Goal: Task Accomplishment & Management: Use online tool/utility

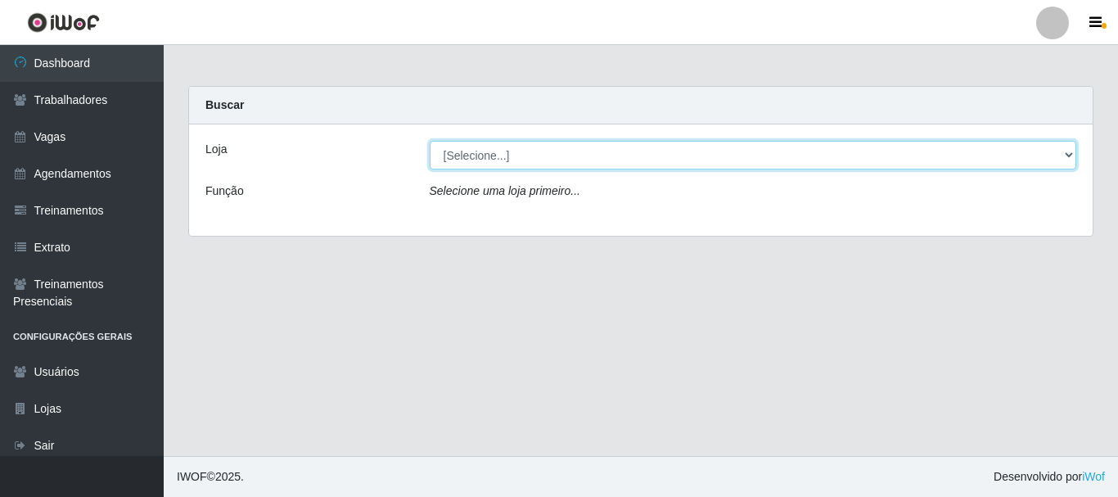
click at [480, 162] on select "[Selecione...] O Cestão - [GEOGRAPHIC_DATA]" at bounding box center [753, 155] width 647 height 29
select select "238"
click at [430, 141] on select "[Selecione...] O Cestão - [GEOGRAPHIC_DATA]" at bounding box center [753, 155] width 647 height 29
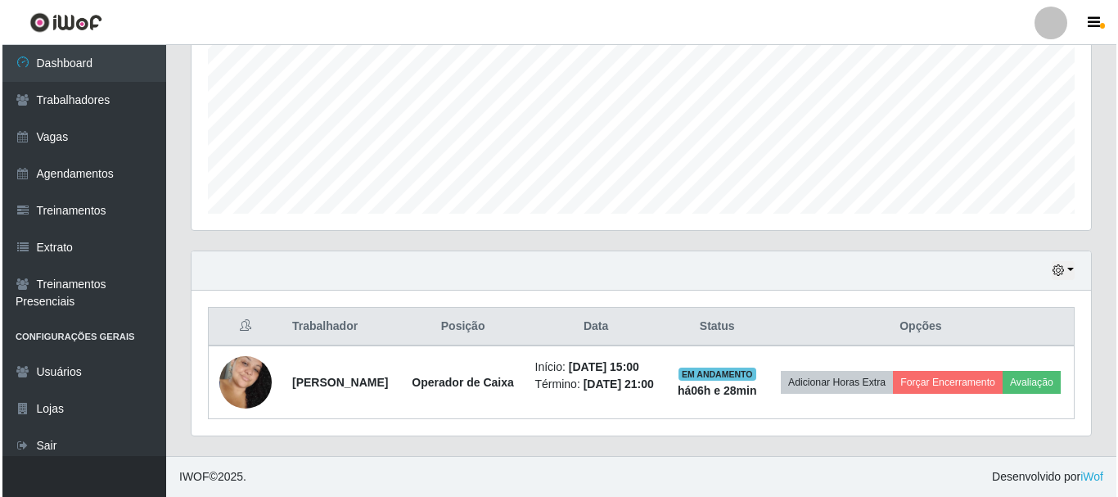
scroll to position [384, 0]
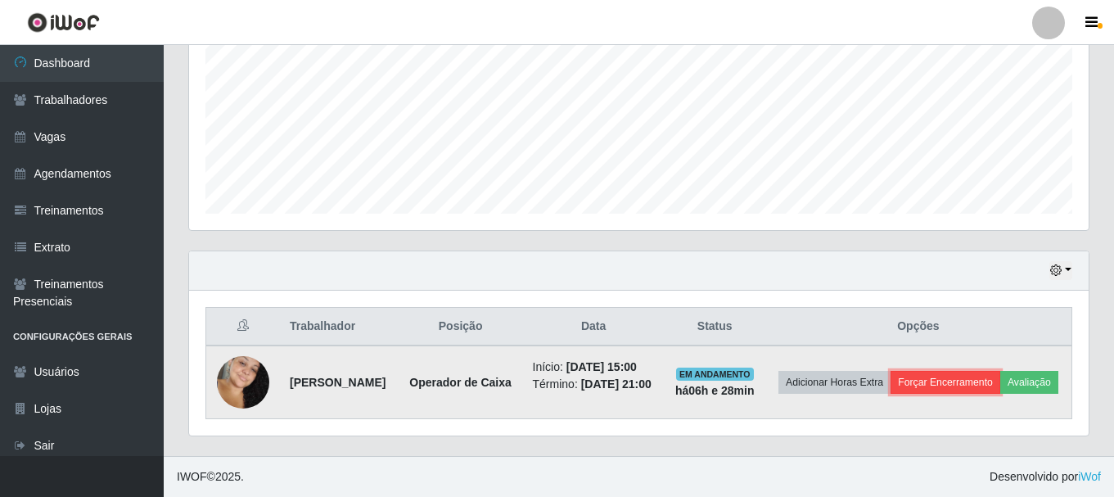
click at [1000, 371] on button "Forçar Encerramento" at bounding box center [945, 382] width 110 height 23
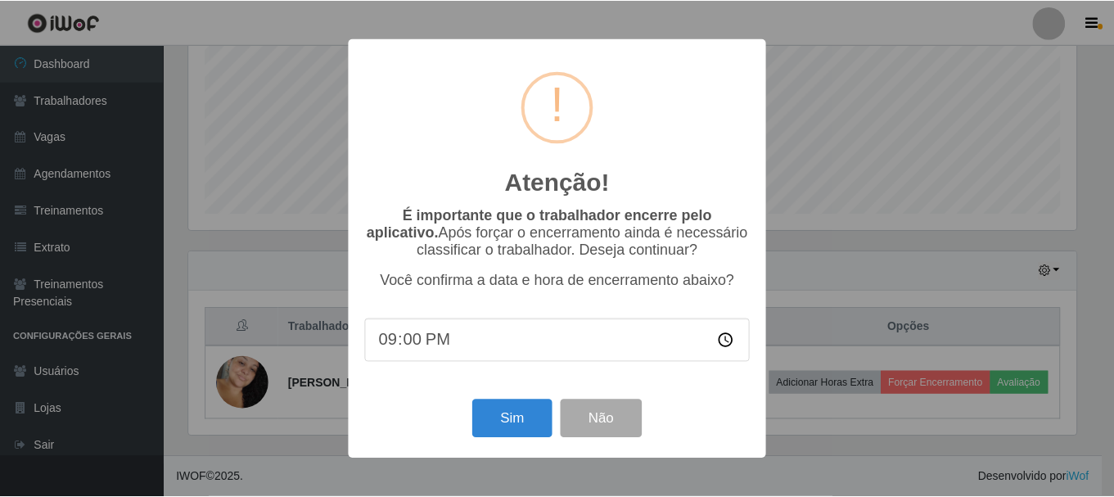
scroll to position [340, 891]
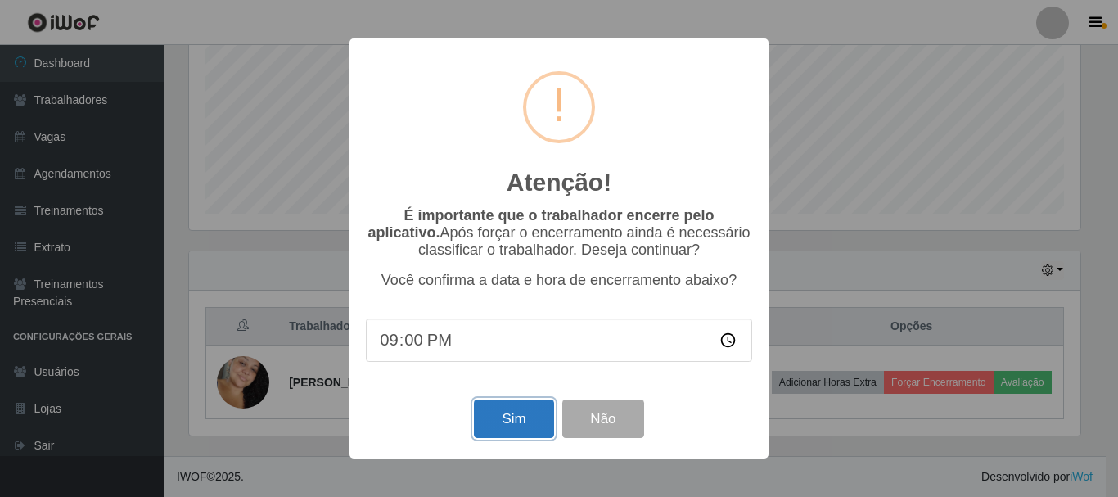
click at [507, 434] on button "Sim" at bounding box center [513, 418] width 79 height 38
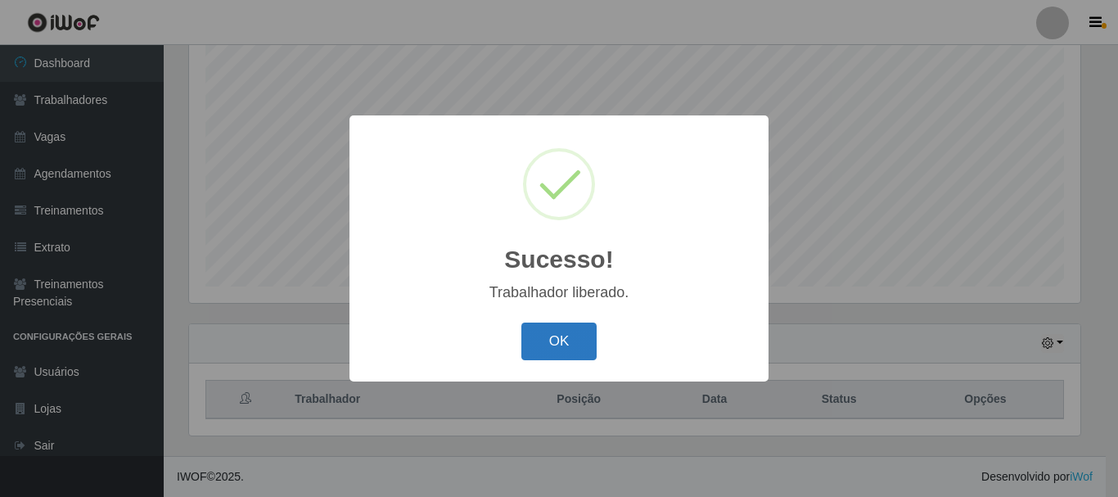
click at [579, 341] on button "OK" at bounding box center [559, 341] width 76 height 38
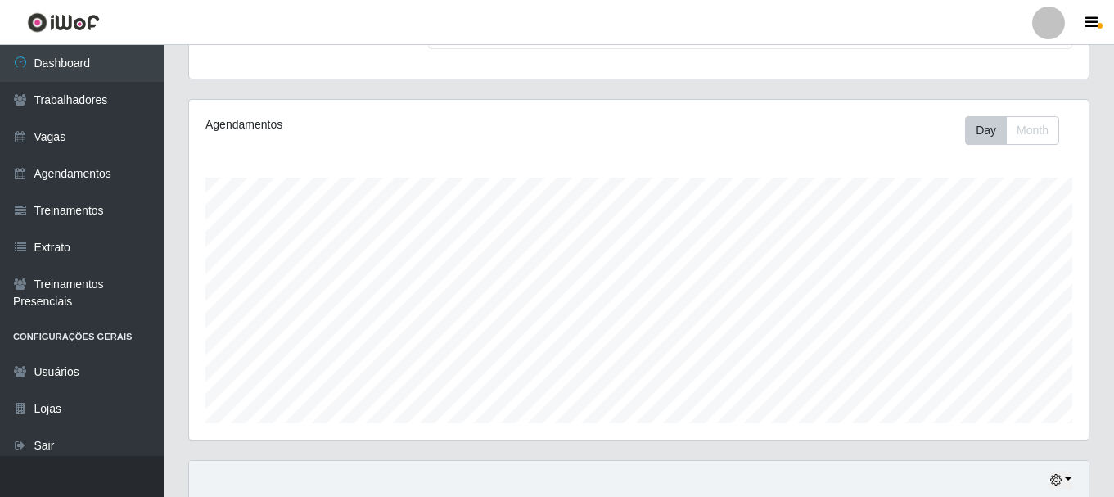
scroll to position [0, 0]
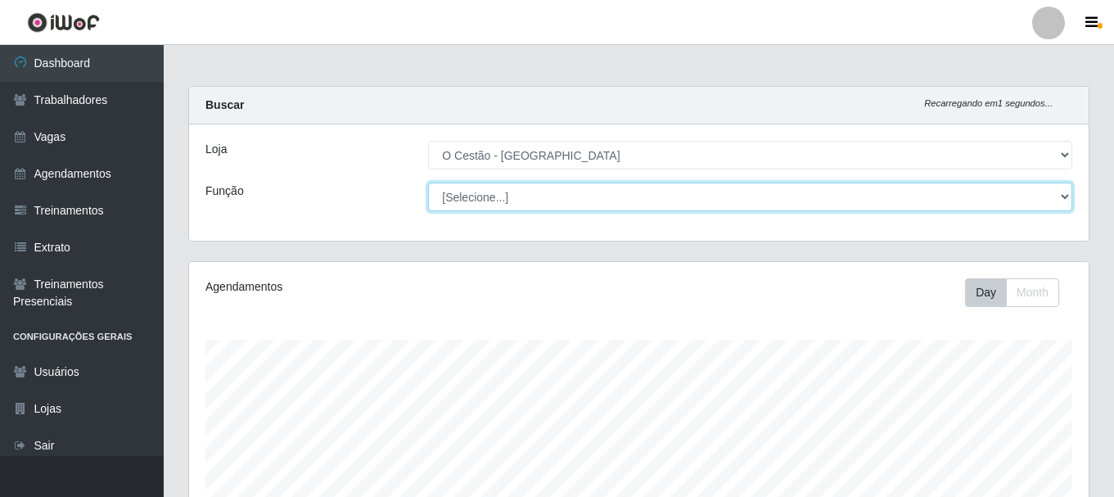
click at [495, 196] on select "[Selecione...] ASG ASG + ASG ++ Auxiliar de Estoque Auxiliar de Estoque + Auxil…" at bounding box center [750, 197] width 644 height 29
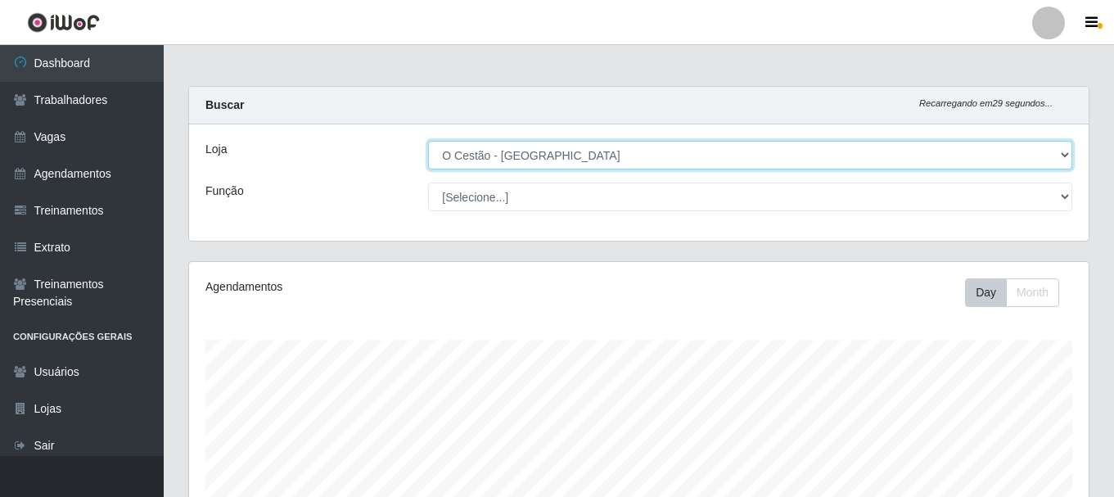
click at [584, 145] on select "[Selecione...] O Cestão - [GEOGRAPHIC_DATA]" at bounding box center [750, 155] width 644 height 29
click at [428, 141] on select "[Selecione...] O Cestão - [GEOGRAPHIC_DATA]" at bounding box center [750, 155] width 644 height 29
